Goal: Communication & Community: Answer question/provide support

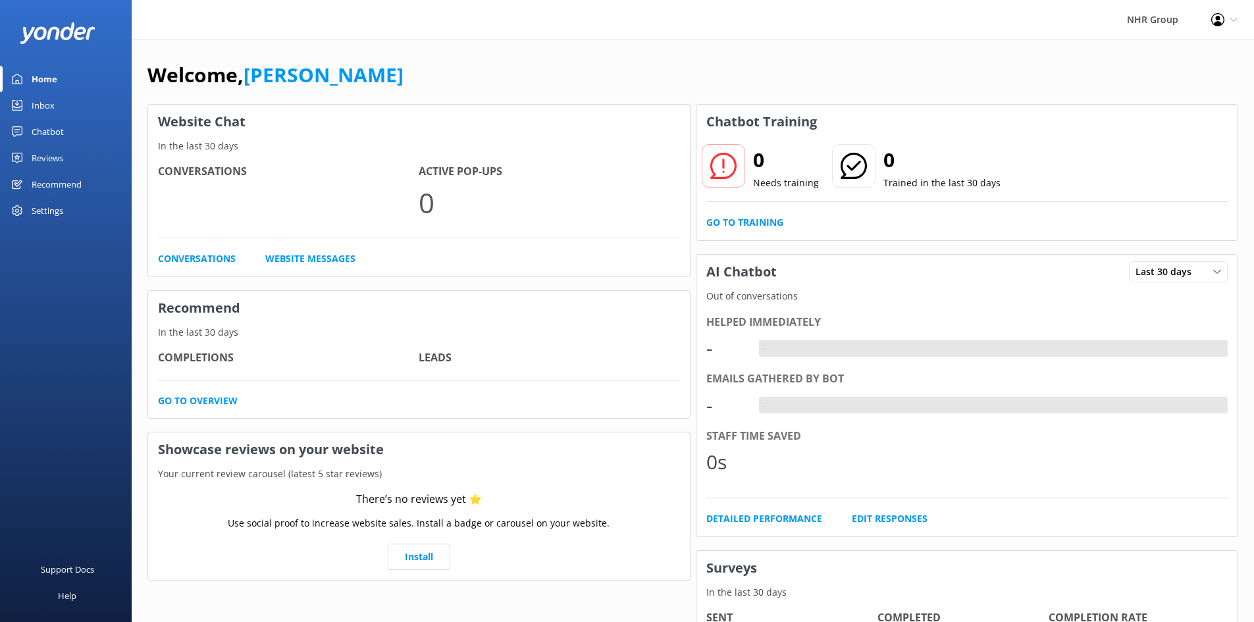
click at [66, 109] on link "Inbox" at bounding box center [66, 105] width 132 height 26
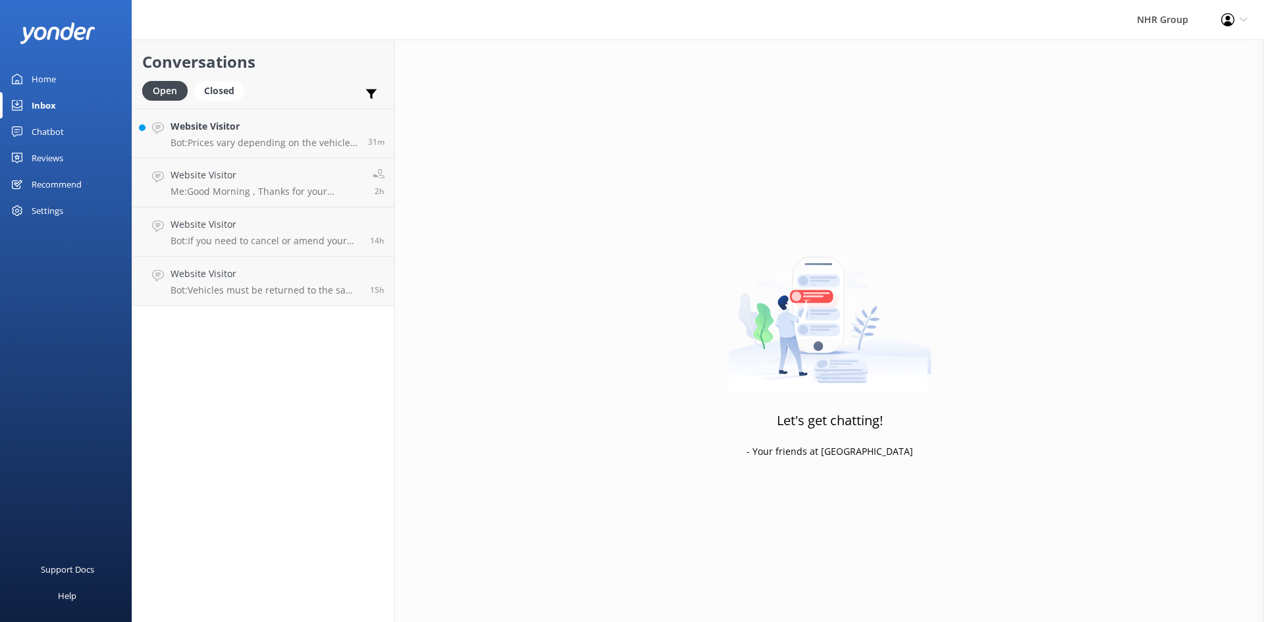
click at [41, 80] on div "Home" at bounding box center [44, 79] width 24 height 26
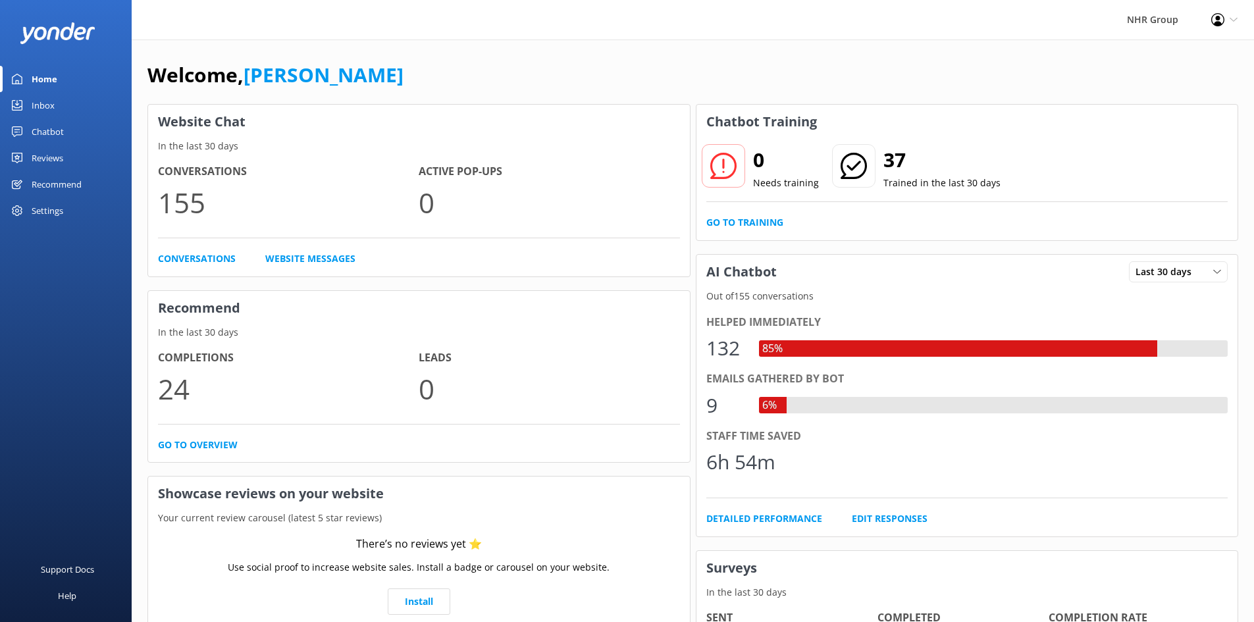
click at [52, 106] on div "Inbox" at bounding box center [43, 105] width 23 height 26
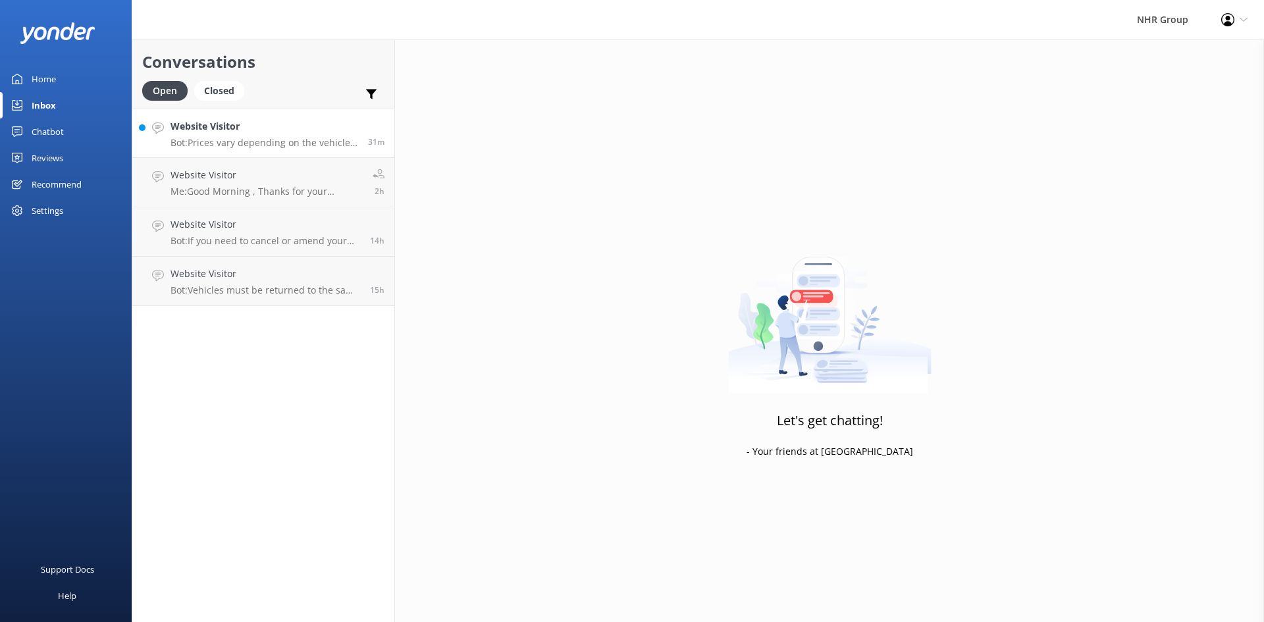
click at [203, 132] on h4 "Website Visitor" at bounding box center [264, 126] width 188 height 14
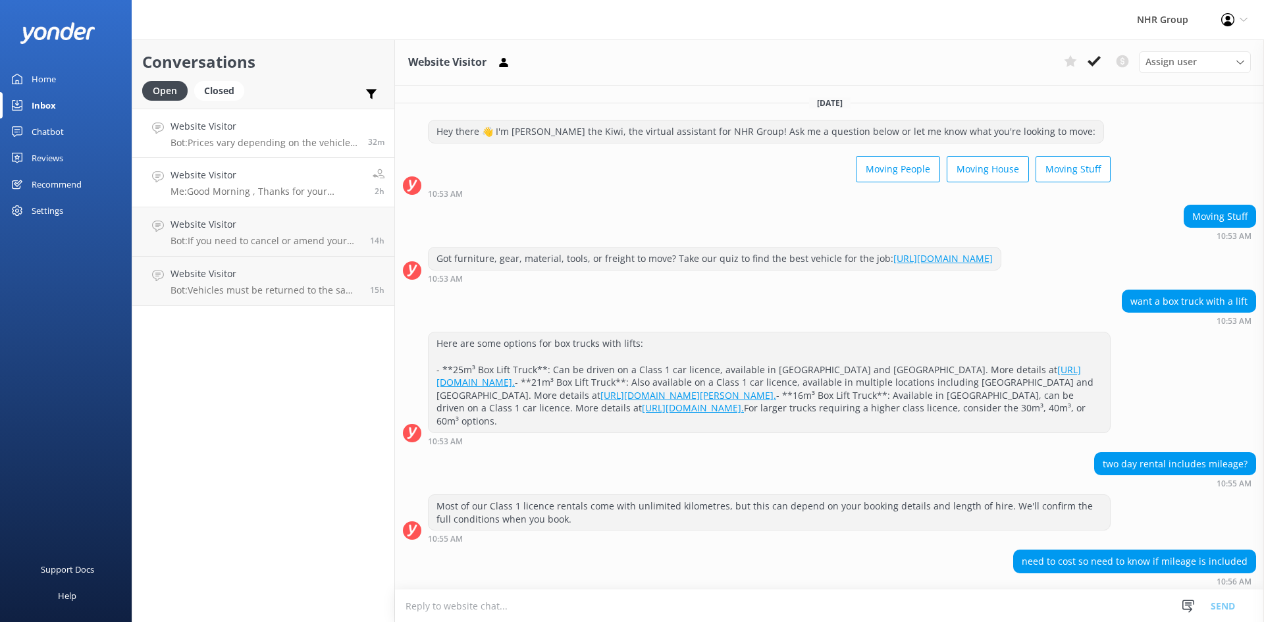
click at [259, 173] on h4 "Website Visitor" at bounding box center [266, 175] width 192 height 14
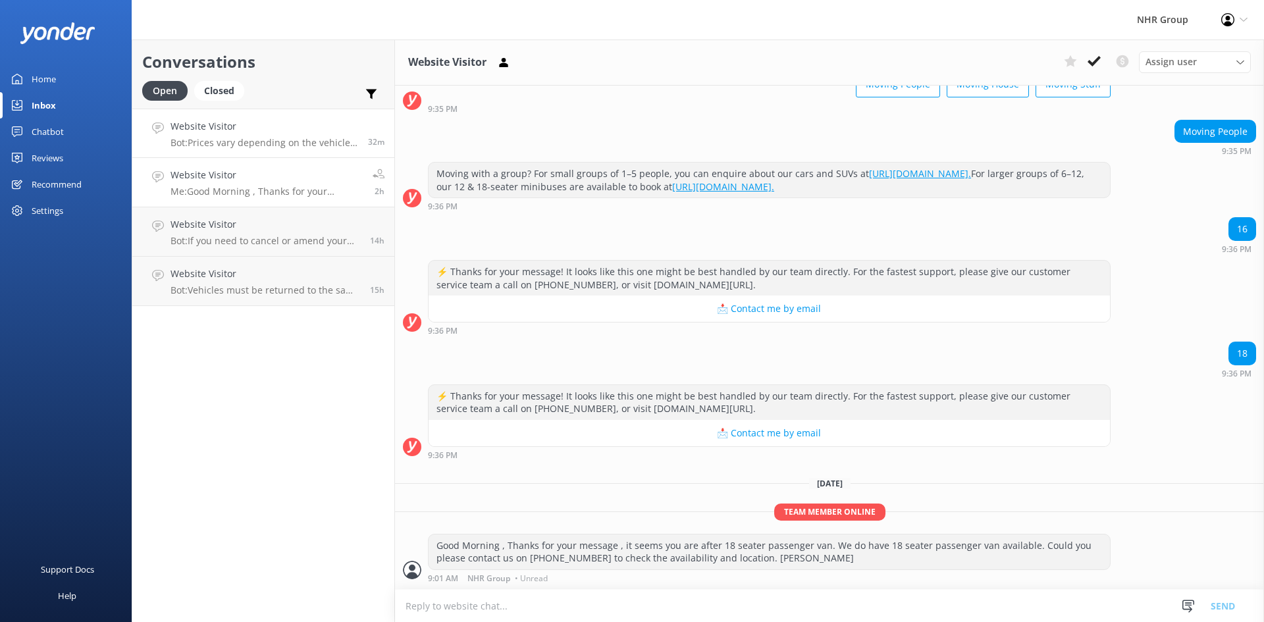
click at [243, 130] on h4 "Website Visitor" at bounding box center [264, 126] width 188 height 14
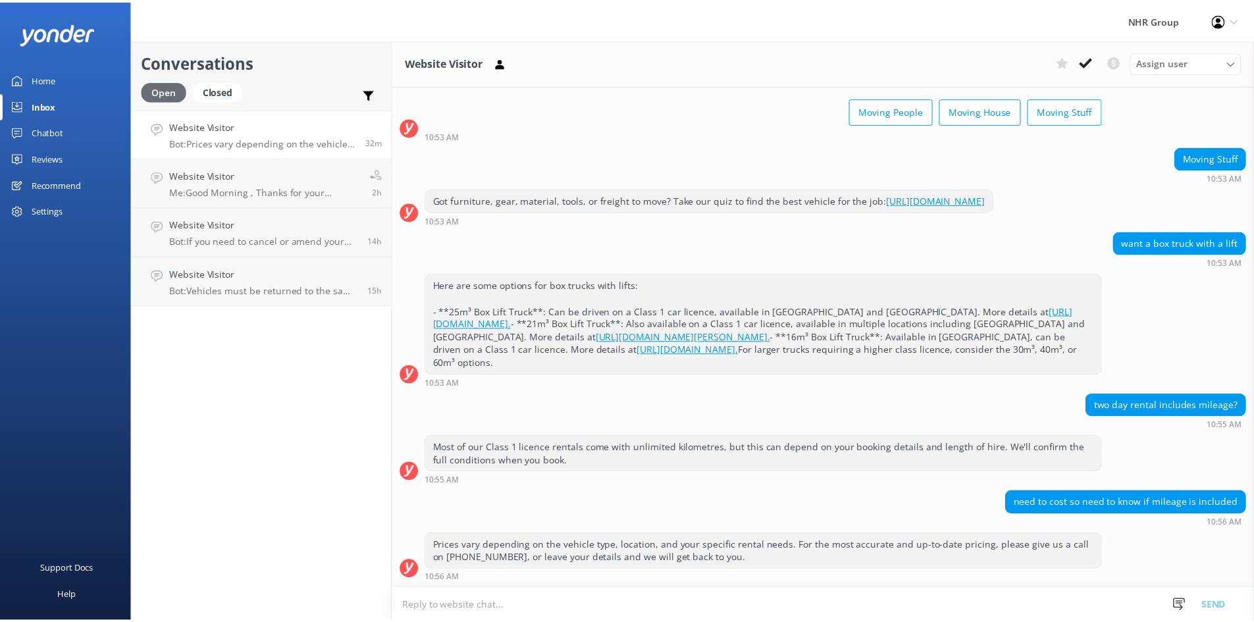
scroll to position [110, 0]
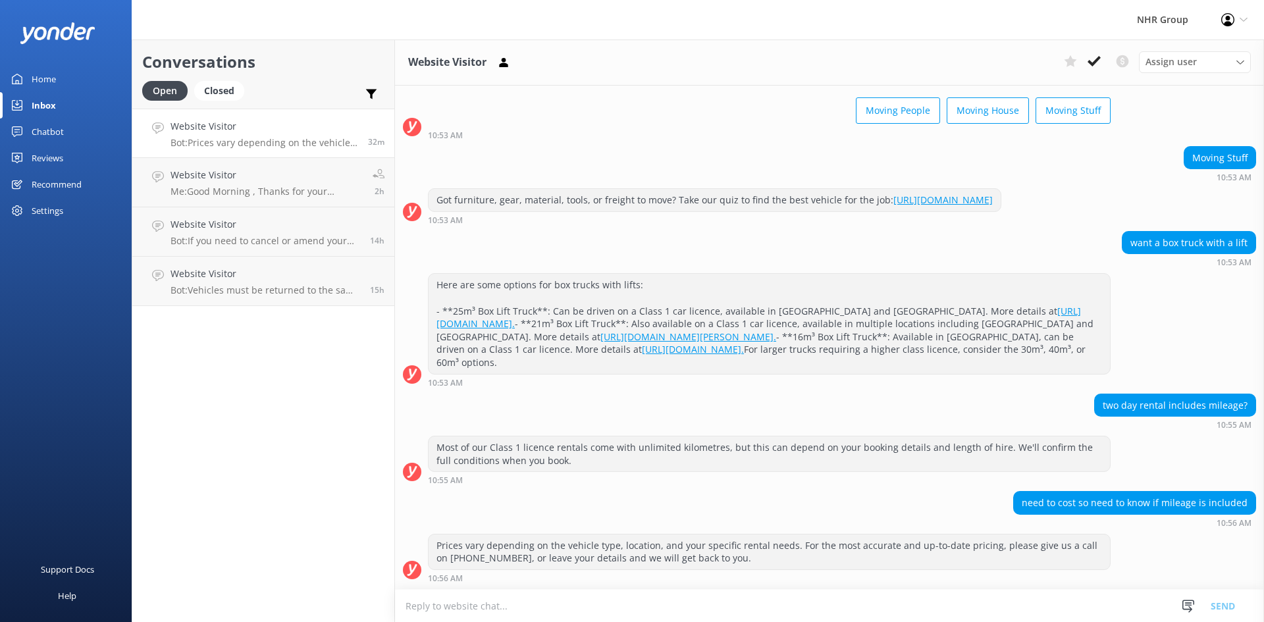
click at [38, 71] on div "Home" at bounding box center [44, 79] width 24 height 26
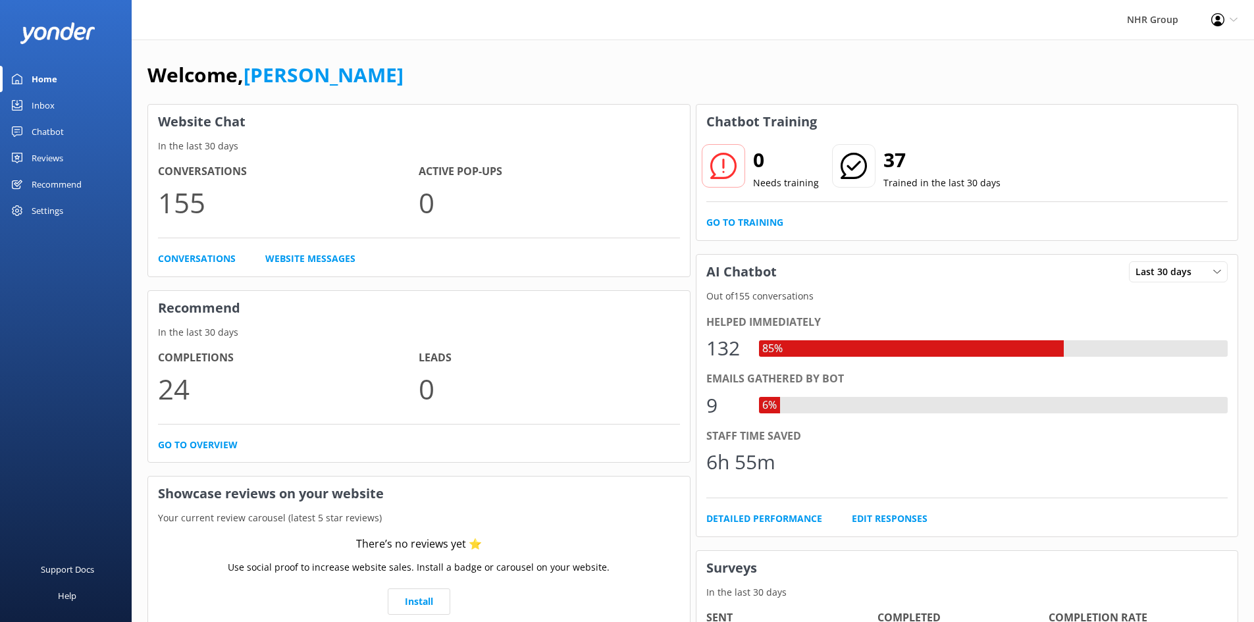
click at [66, 101] on link "Inbox" at bounding box center [66, 105] width 132 height 26
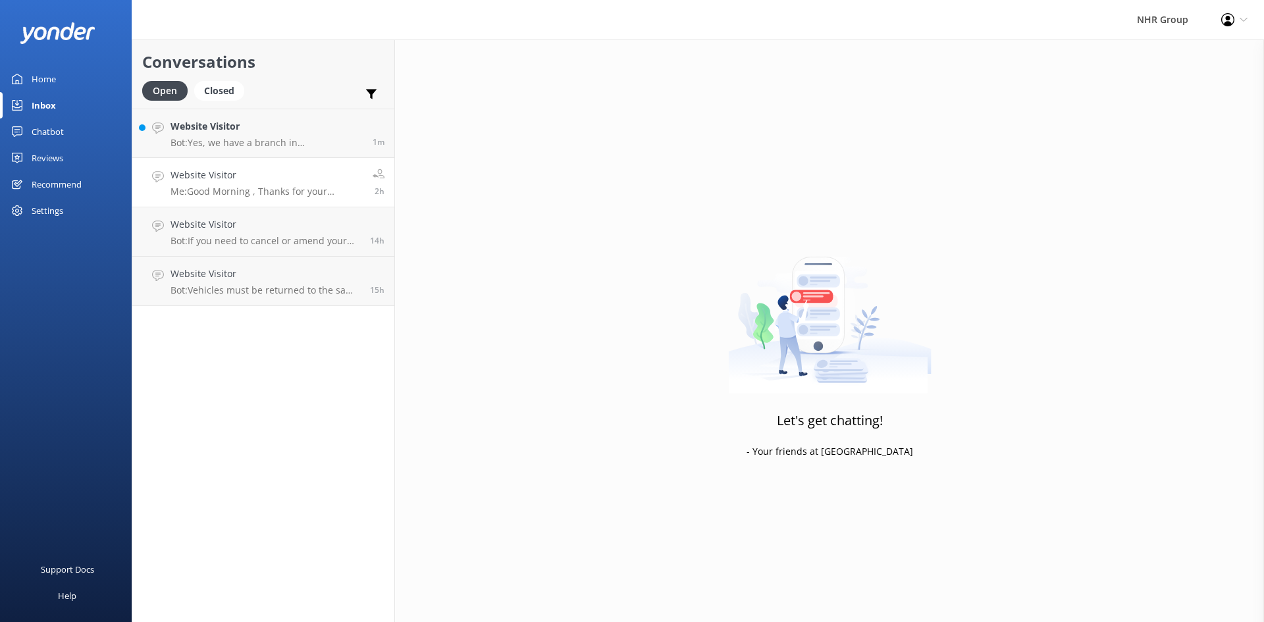
click at [271, 169] on h4 "Website Visitor" at bounding box center [266, 175] width 192 height 14
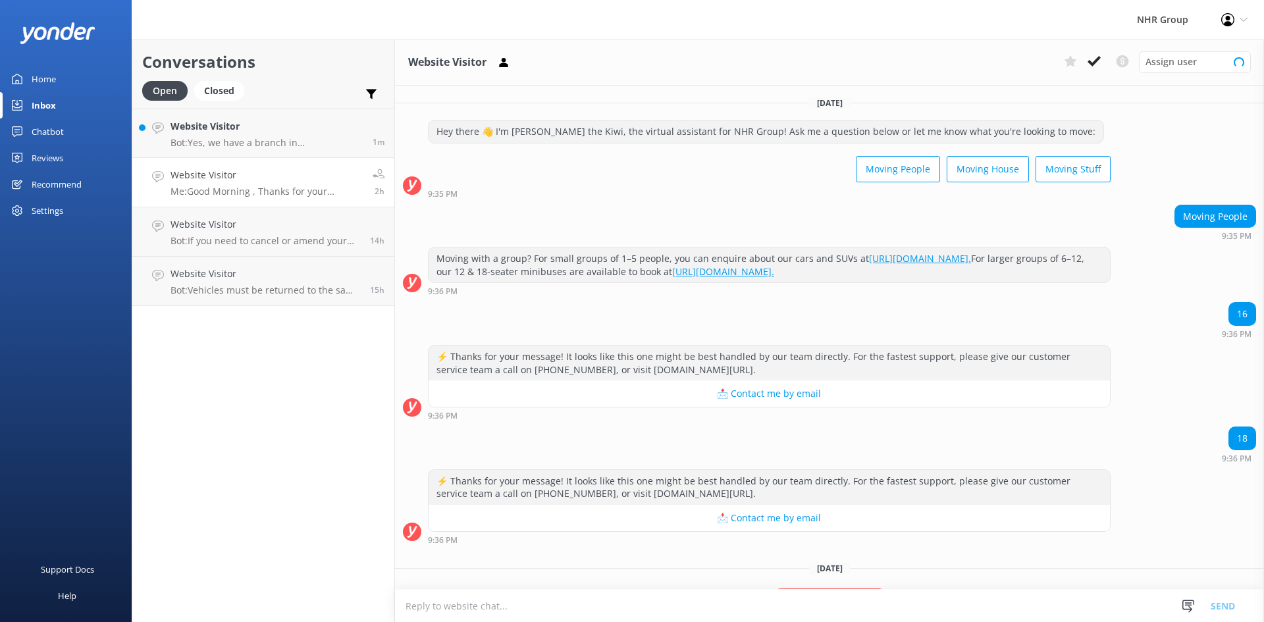
scroll to position [85, 0]
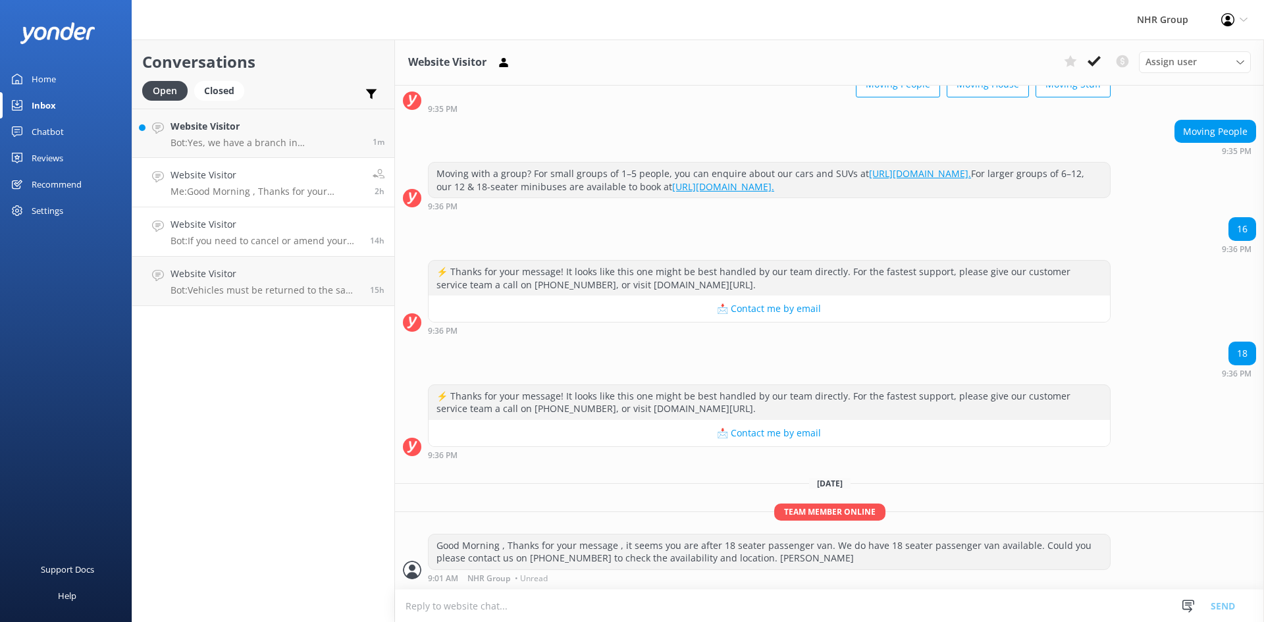
click at [235, 240] on p "Bot: If you need to cancel or amend your rental reservation, please contact the…" at bounding box center [265, 241] width 190 height 12
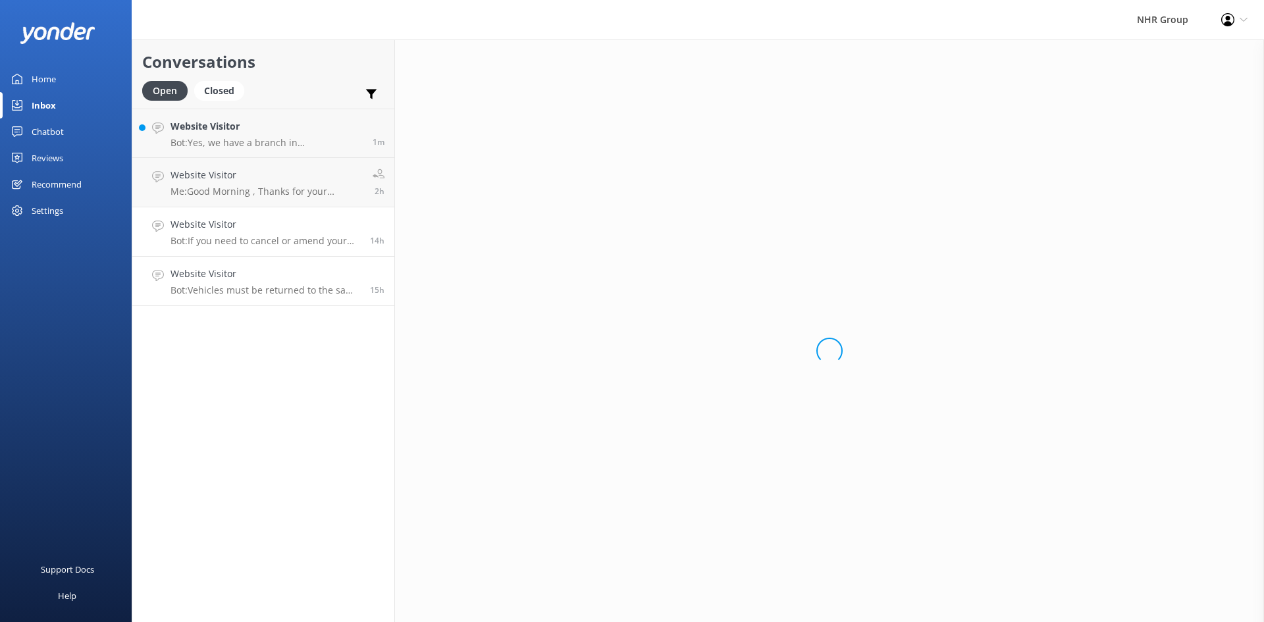
click at [252, 284] on p "Bot: Vehicles must be returned to the same location they were picked up from. W…" at bounding box center [265, 290] width 190 height 12
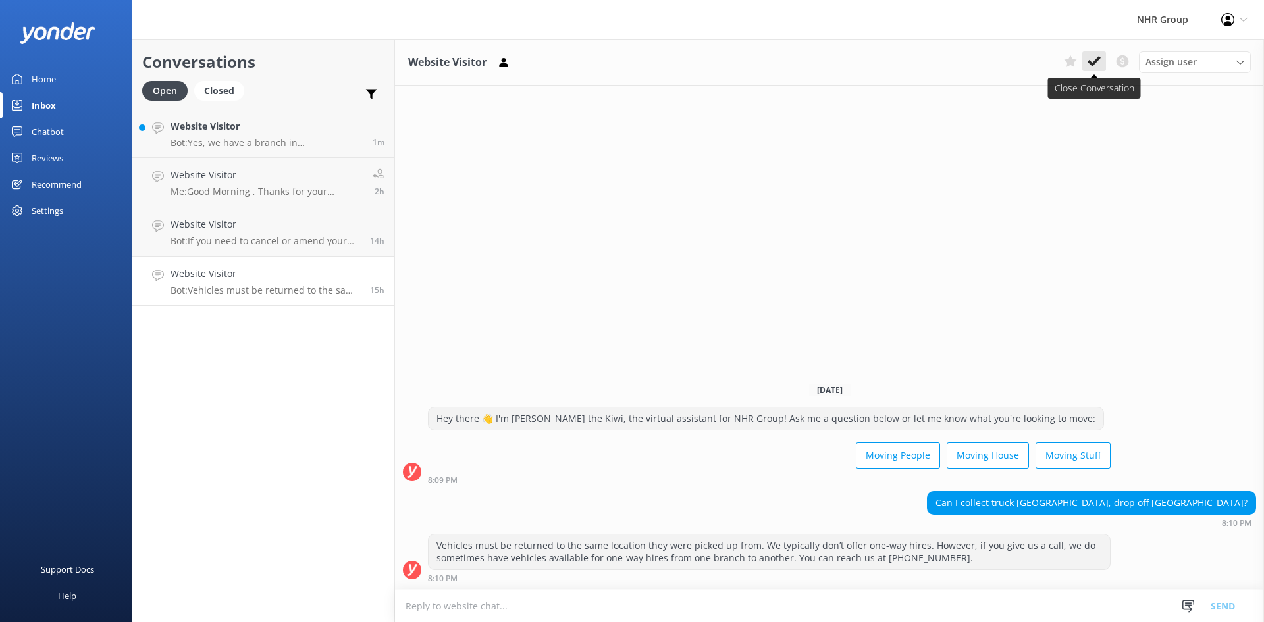
click at [1096, 67] on icon at bounding box center [1093, 61] width 13 height 13
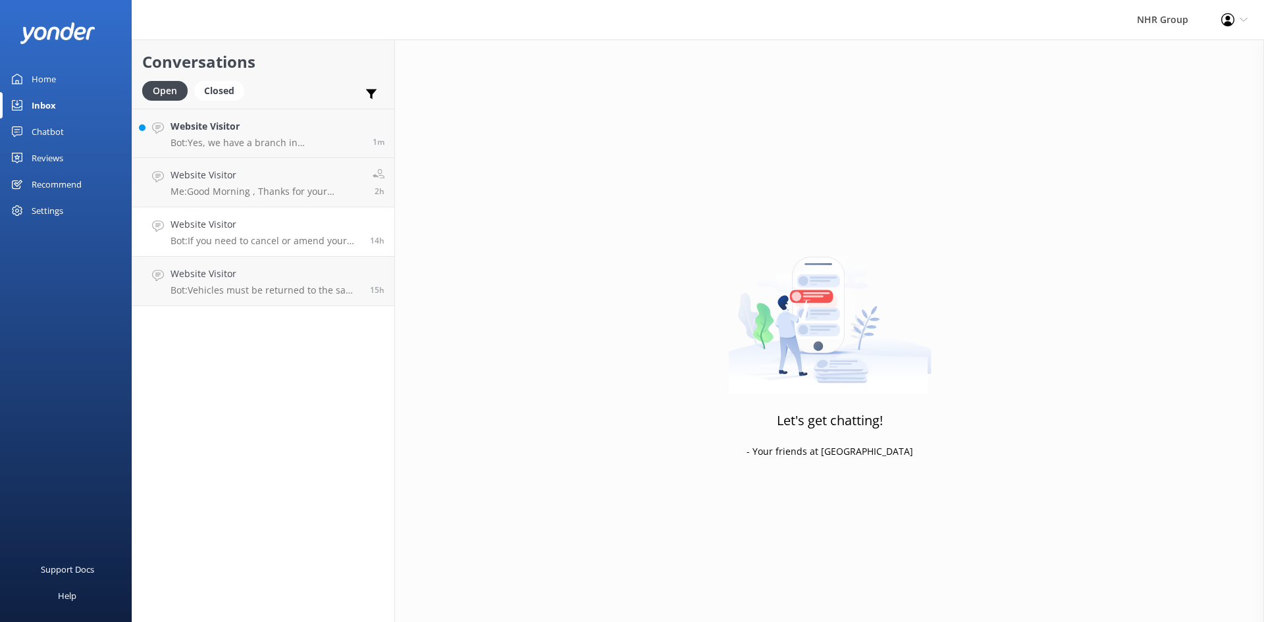
click at [334, 232] on h4 "Website Visitor" at bounding box center [265, 224] width 190 height 14
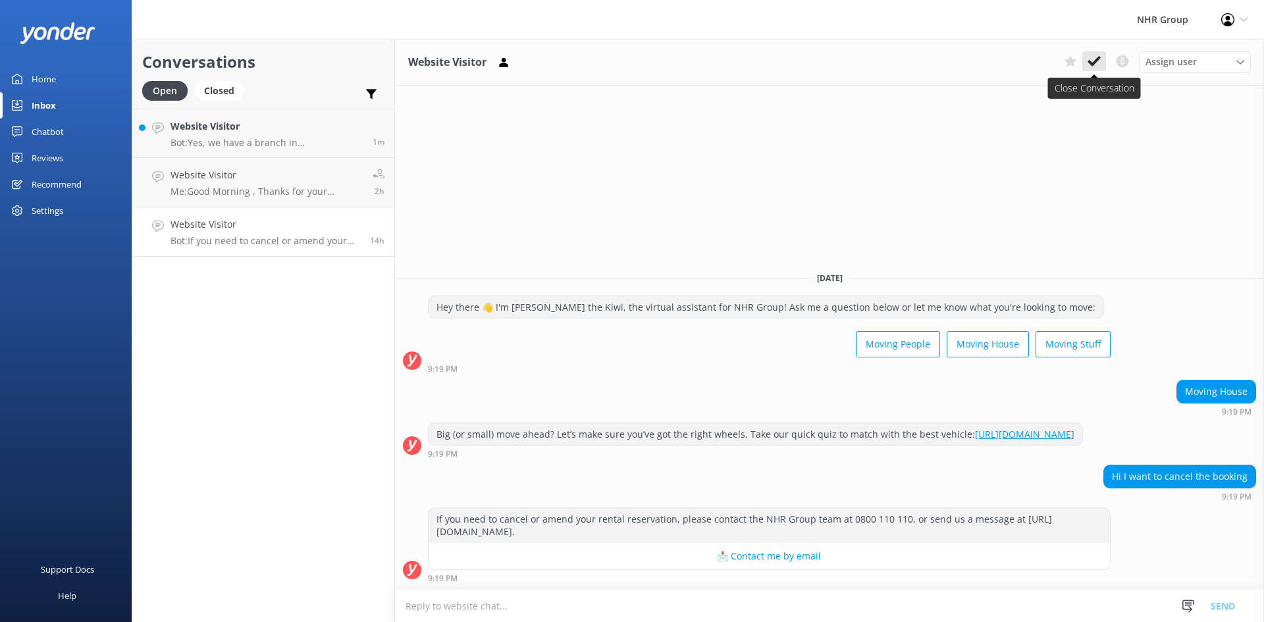
click at [1092, 61] on icon at bounding box center [1093, 61] width 13 height 13
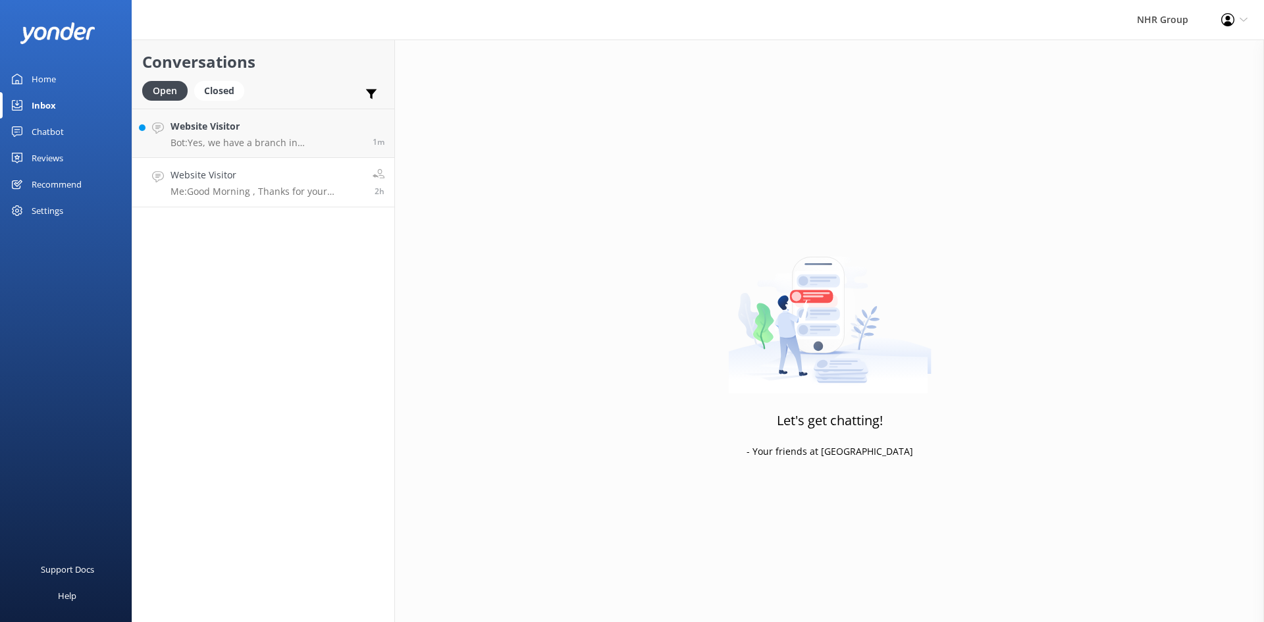
click at [213, 174] on h4 "Website Visitor" at bounding box center [266, 175] width 192 height 14
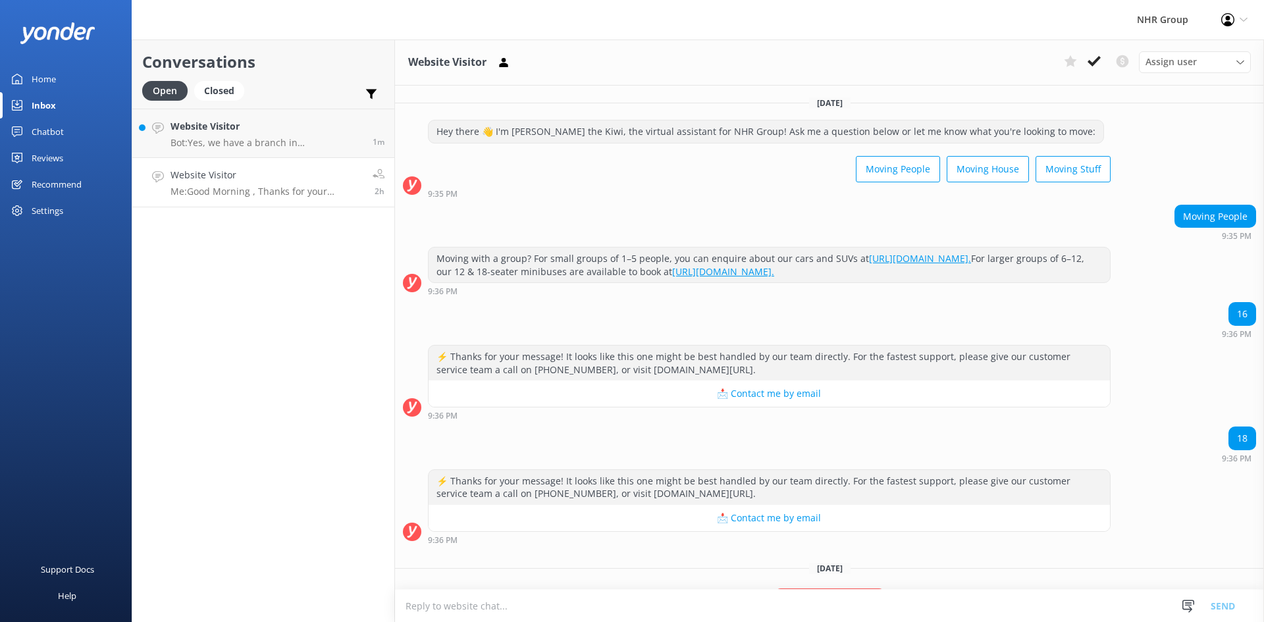
scroll to position [85, 0]
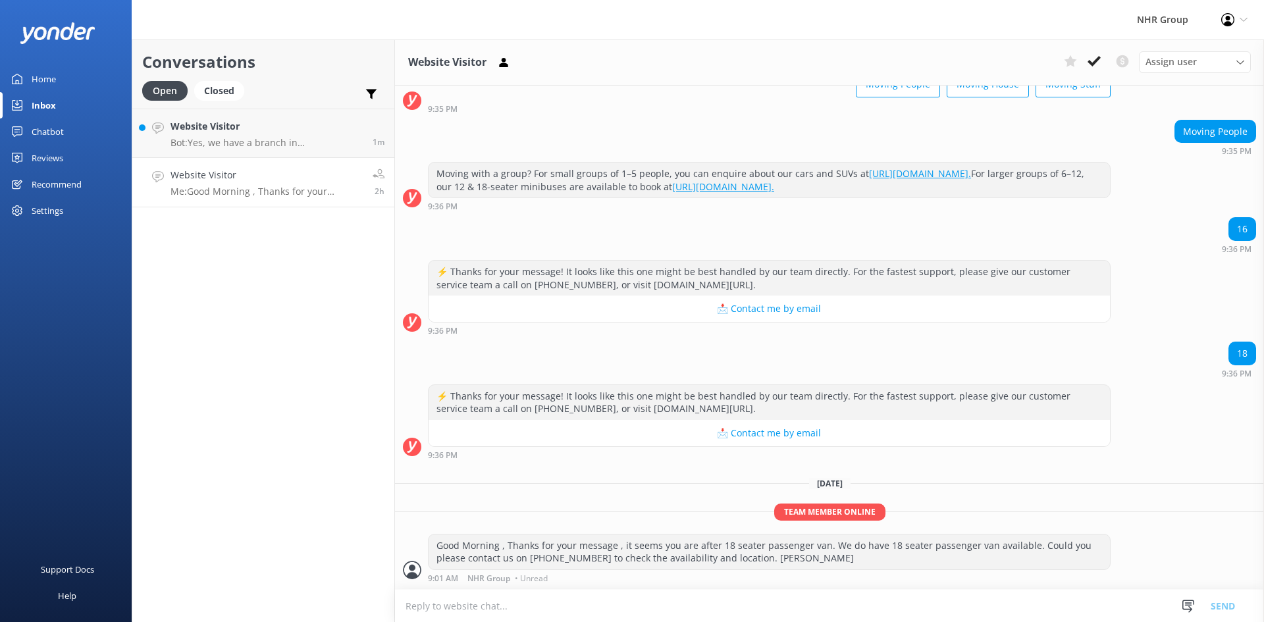
click at [48, 78] on div "Home" at bounding box center [44, 79] width 24 height 26
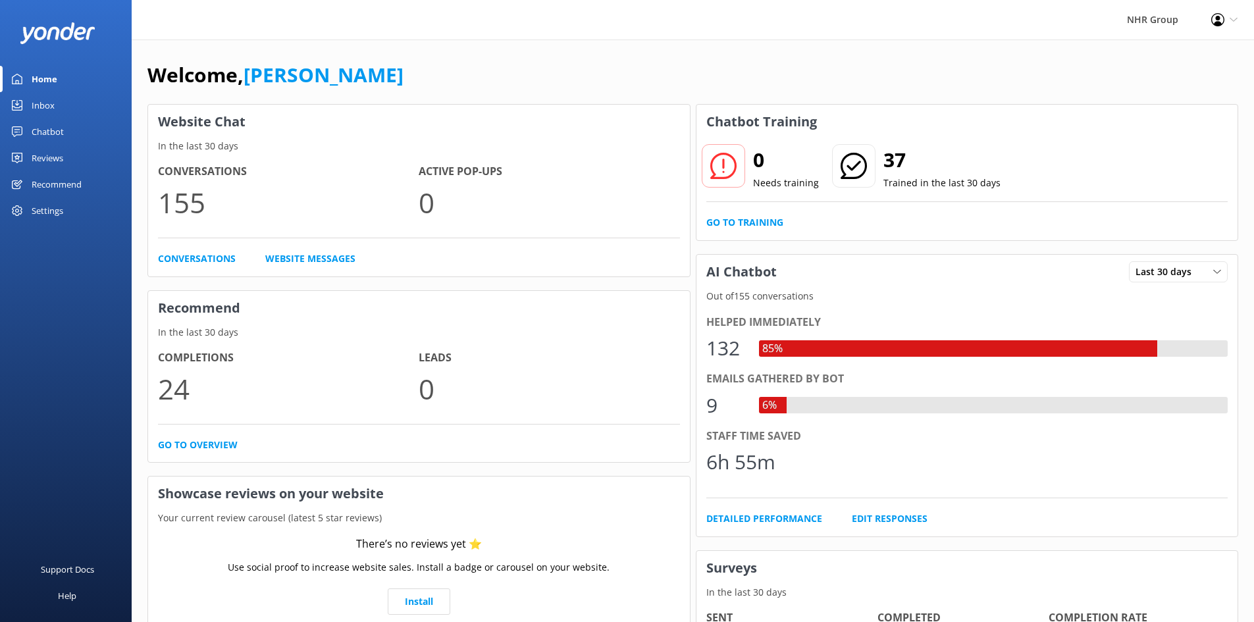
click at [49, 106] on div "Inbox" at bounding box center [43, 105] width 23 height 26
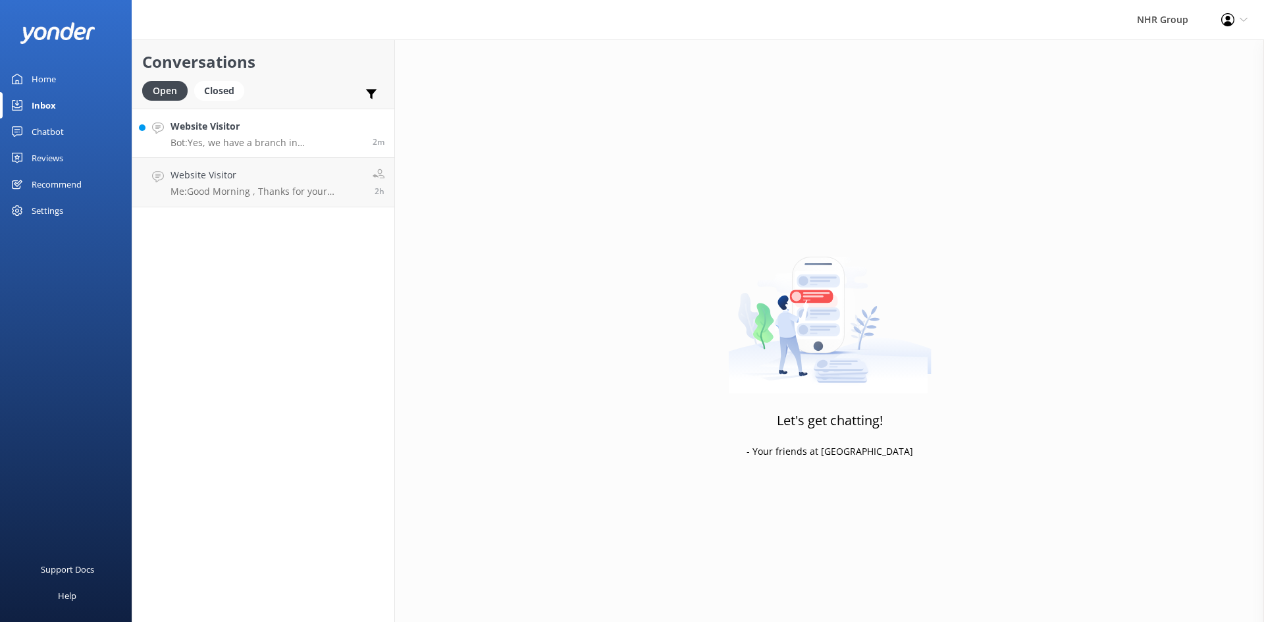
click at [173, 128] on h4 "Website Visitor" at bounding box center [266, 126] width 192 height 14
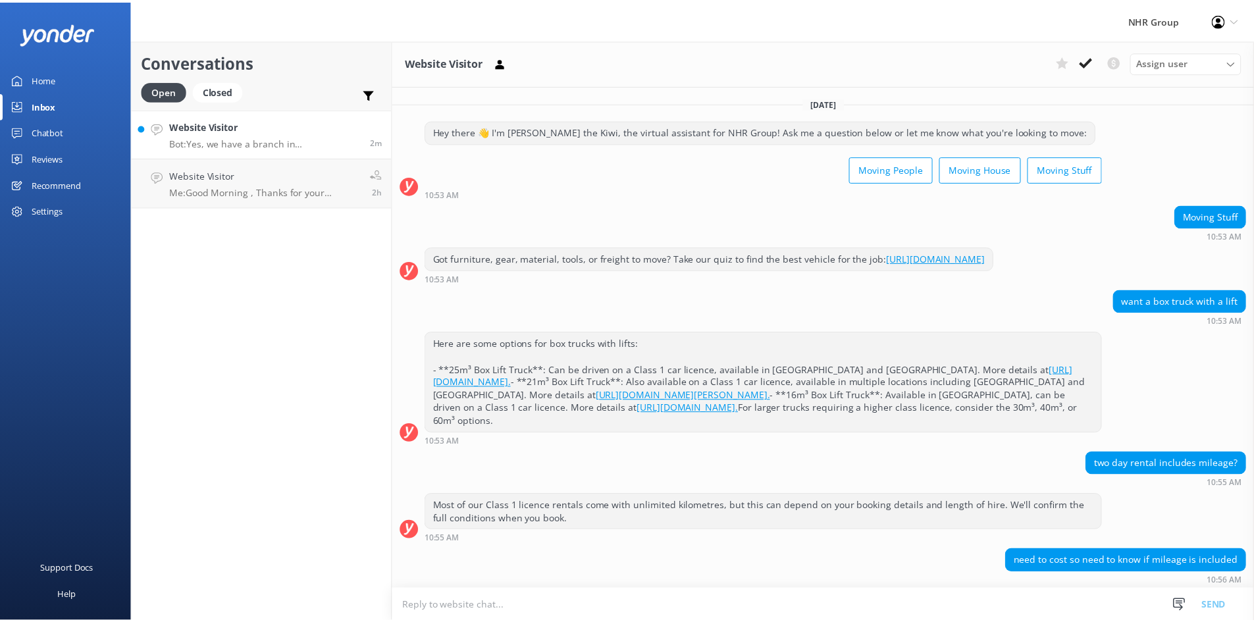
scroll to position [208, 0]
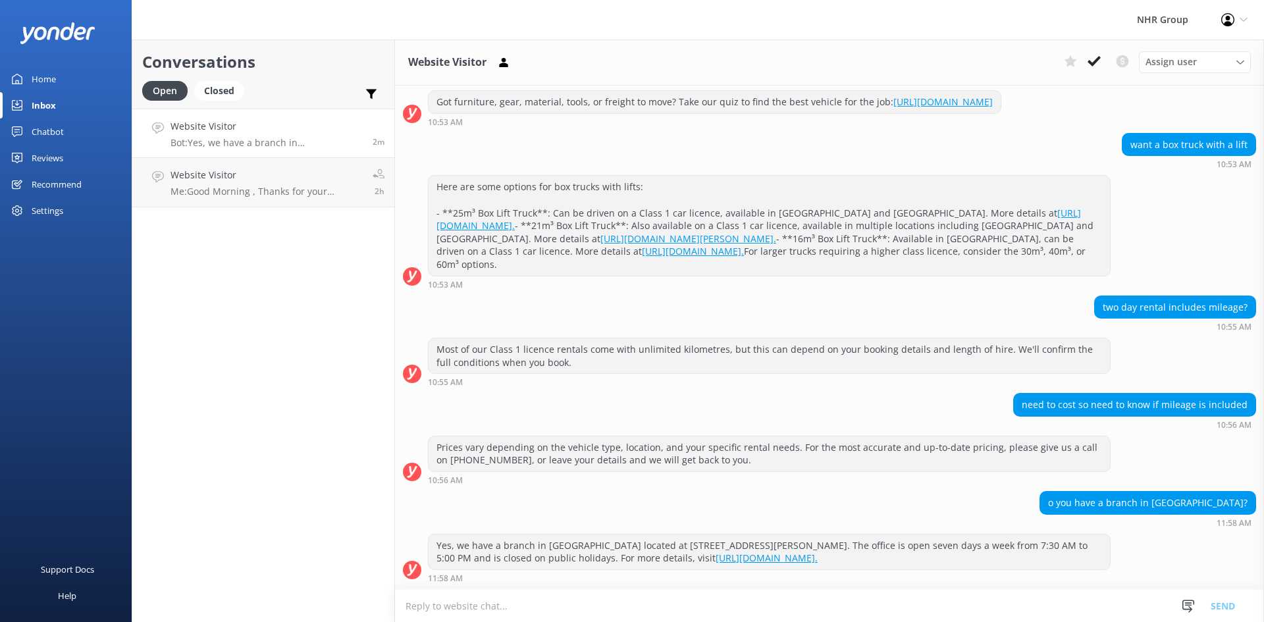
click at [49, 79] on div "Home" at bounding box center [44, 79] width 24 height 26
